Goal: Transaction & Acquisition: Obtain resource

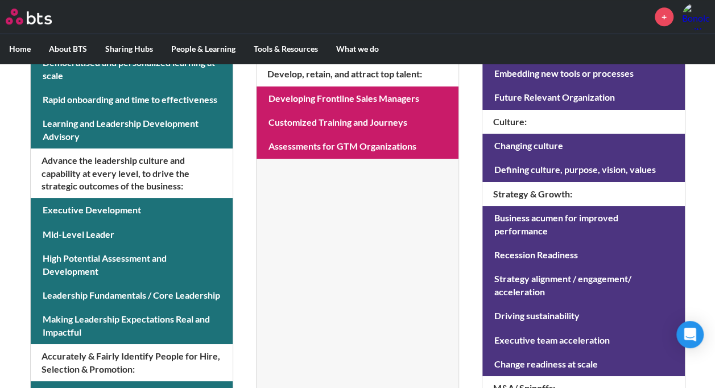
scroll to position [421, 0]
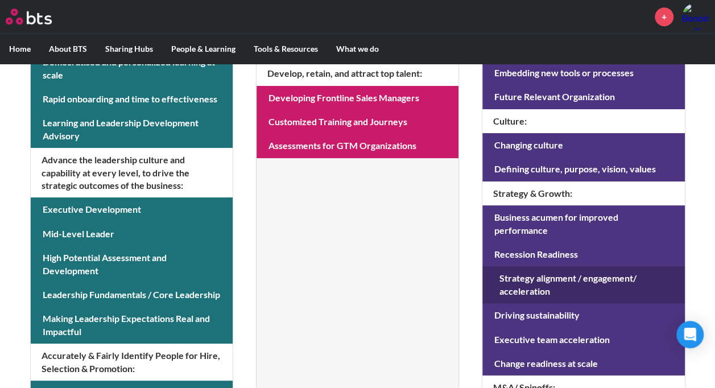
click at [561, 266] on link at bounding box center [583, 284] width 202 height 37
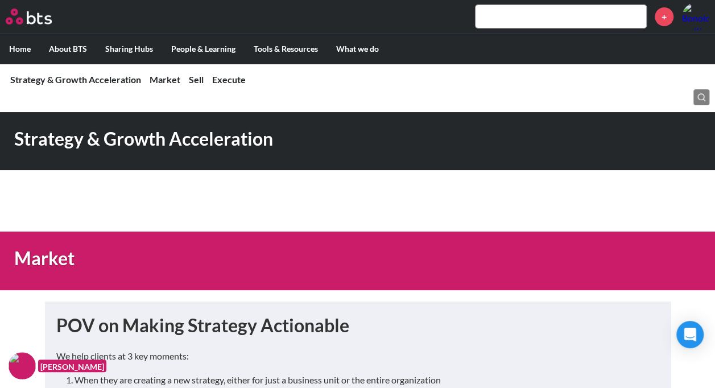
drag, startPoint x: 0, startPoint y: 0, endPoint x: 433, endPoint y: 30, distance: 433.8
click at [433, 30] on div "+" at bounding box center [391, 16] width 636 height 27
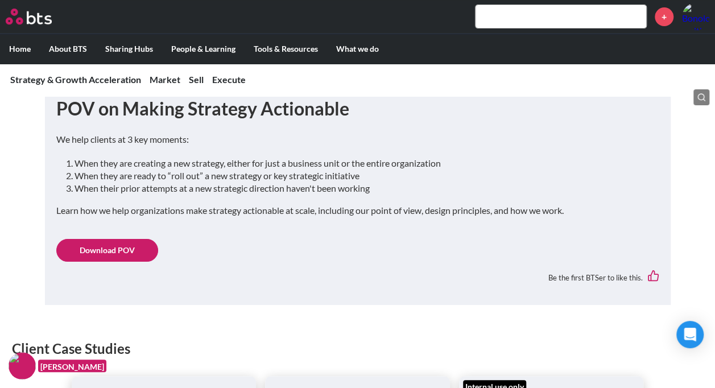
click at [101, 247] on link "Download POV" at bounding box center [107, 250] width 102 height 23
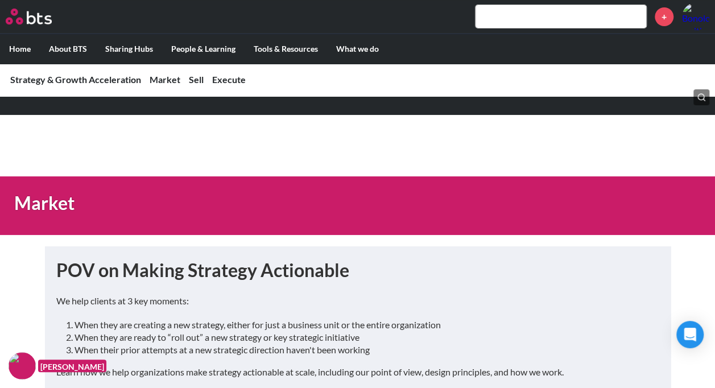
scroll to position [52, 0]
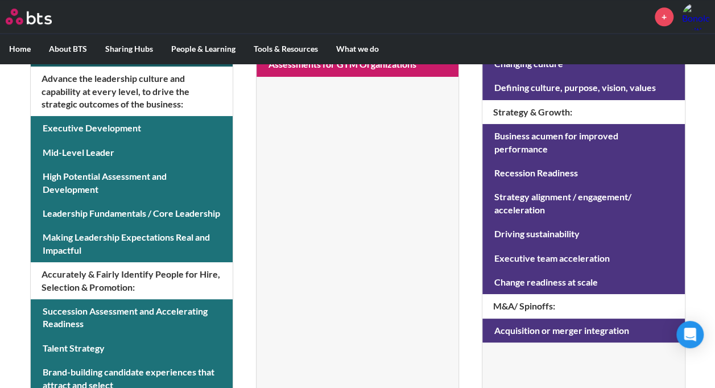
scroll to position [504, 0]
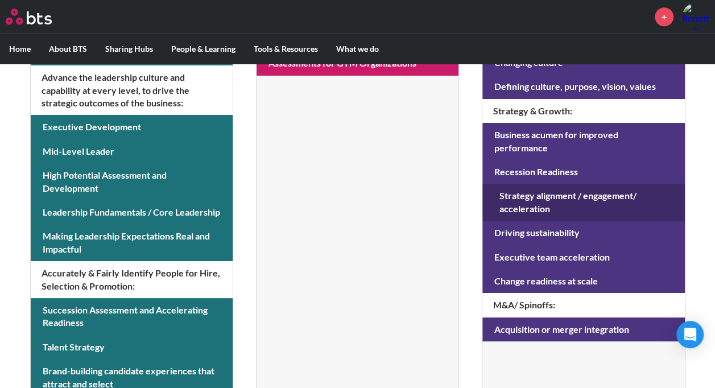
click at [539, 184] on link at bounding box center [583, 202] width 202 height 37
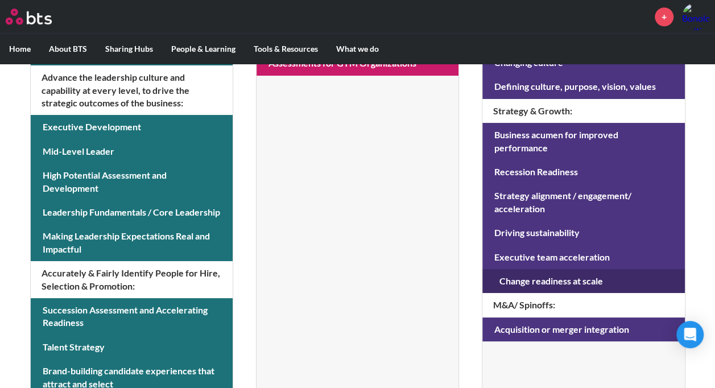
scroll to position [585, 0]
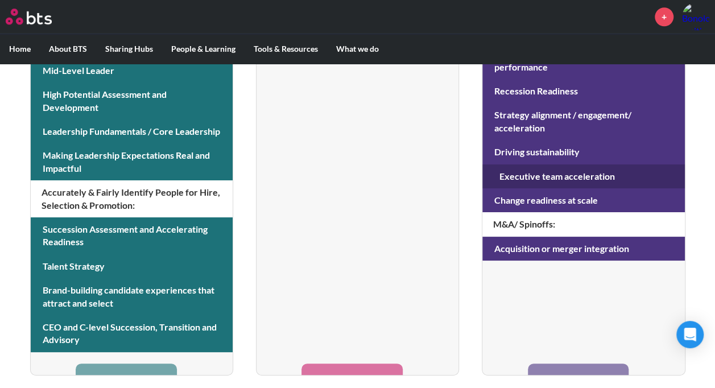
click at [597, 164] on link at bounding box center [583, 176] width 202 height 24
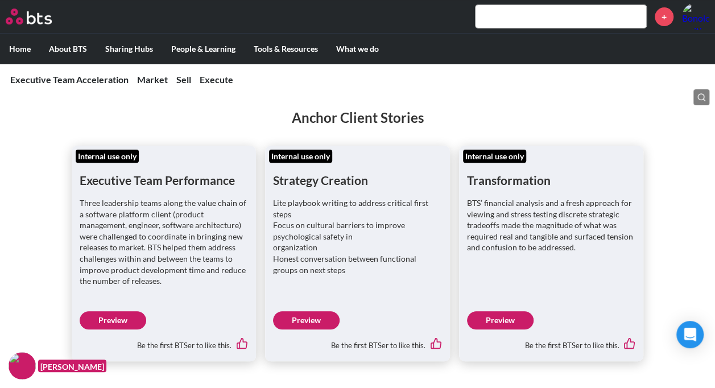
scroll to position [116, 0]
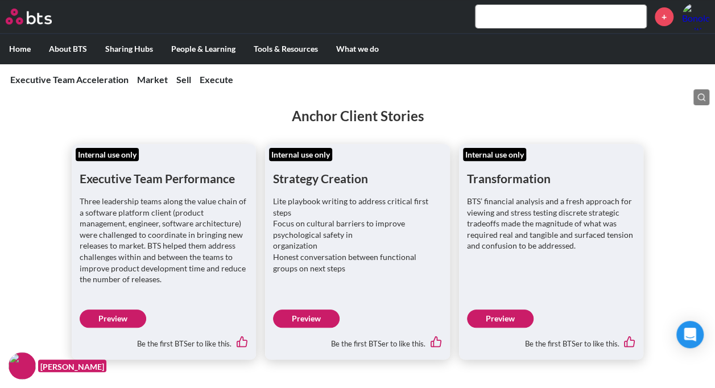
click at [313, 315] on link "Preview" at bounding box center [306, 318] width 67 height 18
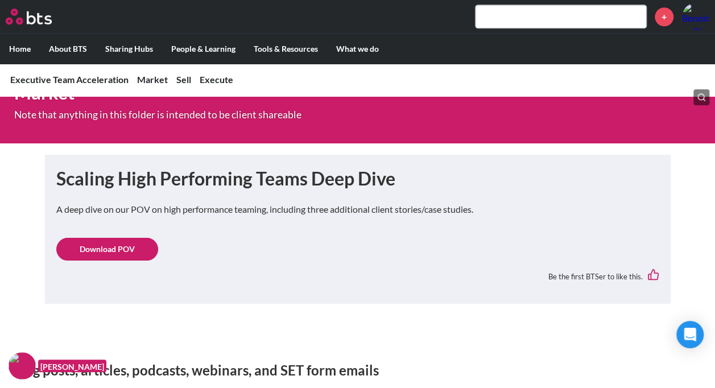
scroll to position [439, 0]
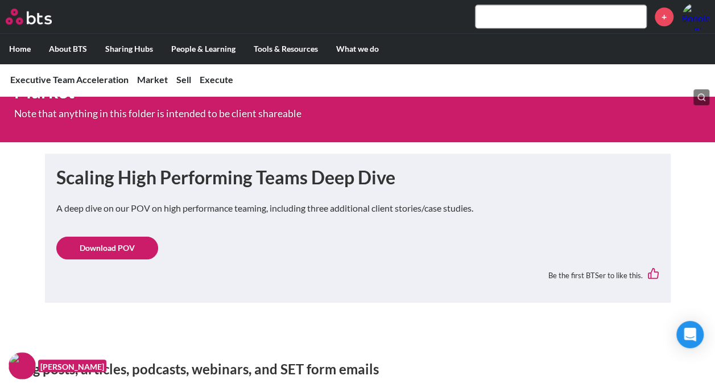
click at [142, 247] on link "Download POV" at bounding box center [107, 248] width 102 height 23
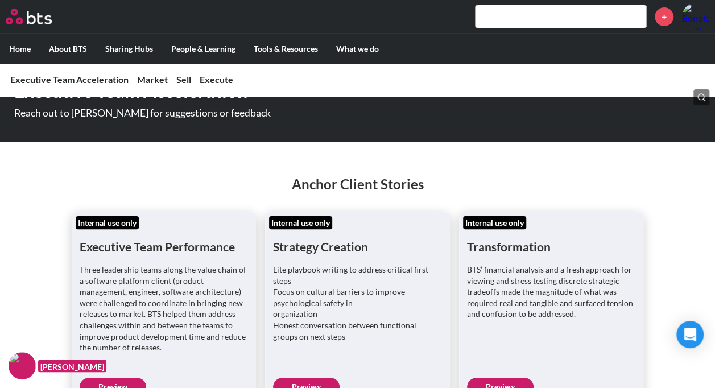
scroll to position [0, 0]
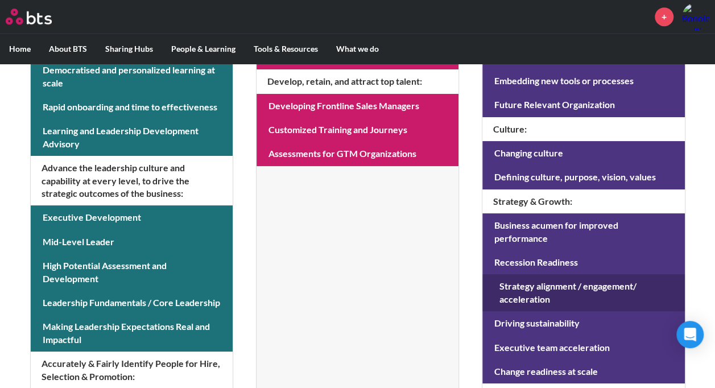
scroll to position [415, 0]
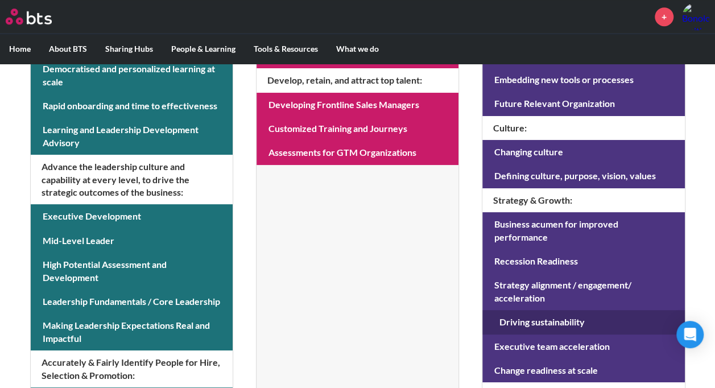
click at [568, 310] on link at bounding box center [583, 322] width 202 height 24
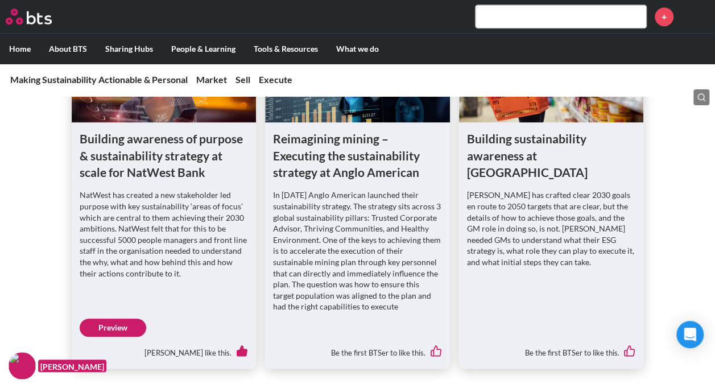
scroll to position [343, 0]
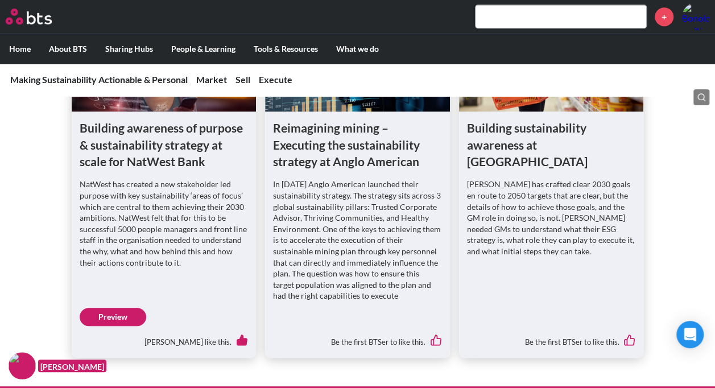
click at [132, 316] on link "Preview" at bounding box center [113, 317] width 67 height 18
